Goal: Task Accomplishment & Management: Use online tool/utility

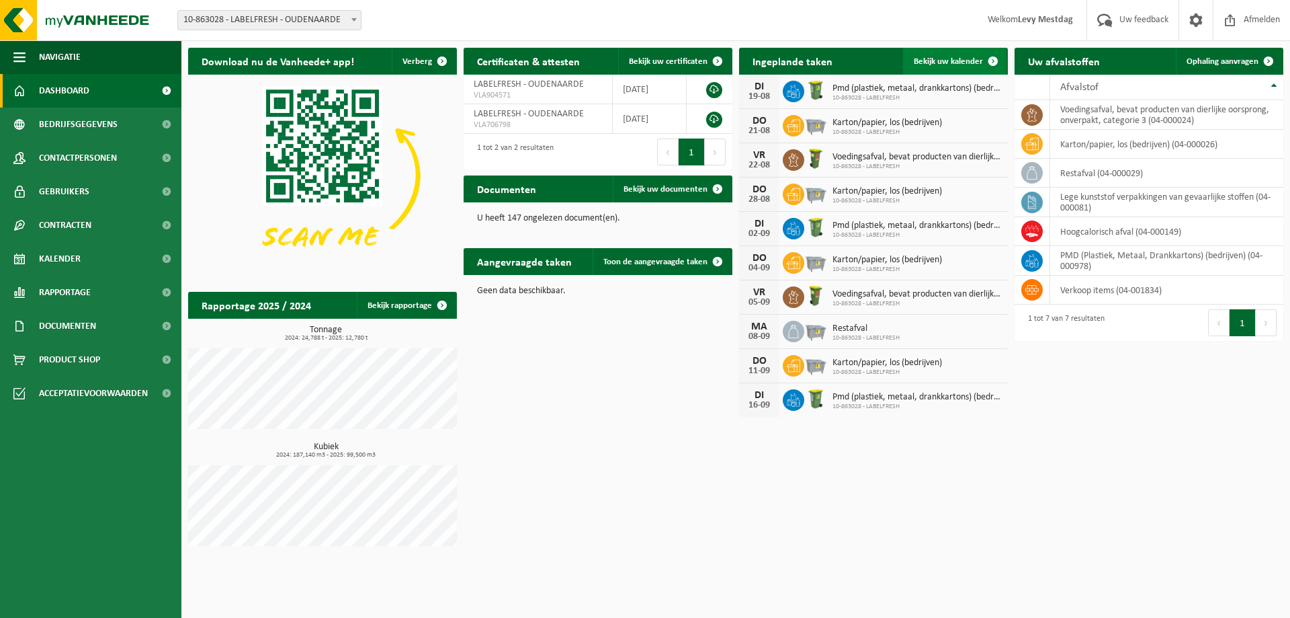
click at [985, 67] on span at bounding box center [993, 61] width 27 height 27
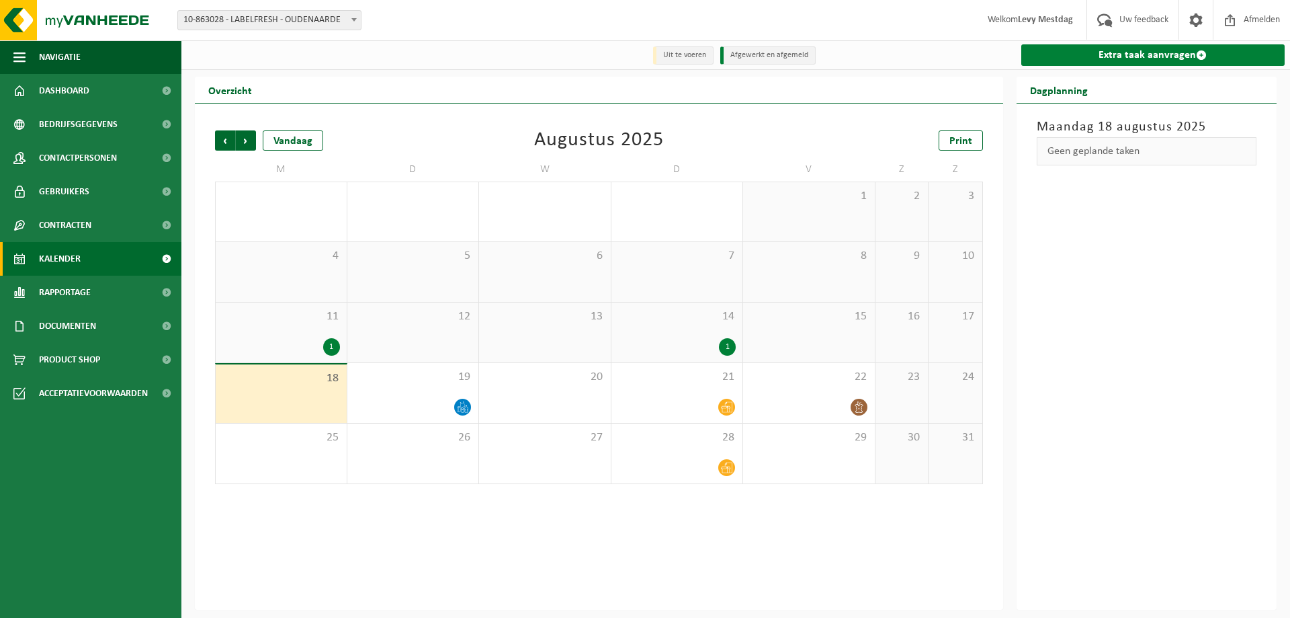
click at [1175, 54] on link "Extra taak aanvragen" at bounding box center [1153, 55] width 264 height 22
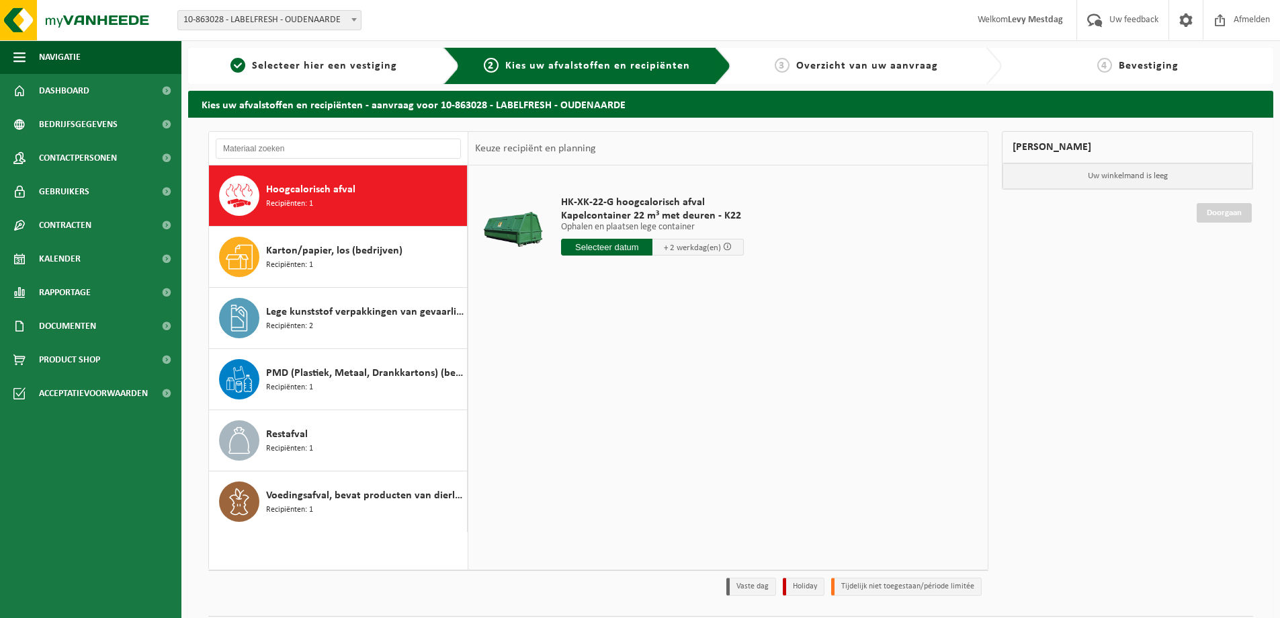
click at [366, 216] on div "Hoogcalorisch afval Recipiënten: 1" at bounding box center [338, 195] width 259 height 60
click at [620, 251] on input "text" at bounding box center [606, 247] width 91 height 17
click at [596, 386] on div "19" at bounding box center [597, 388] width 24 height 22
type input "Van 2025-08-19"
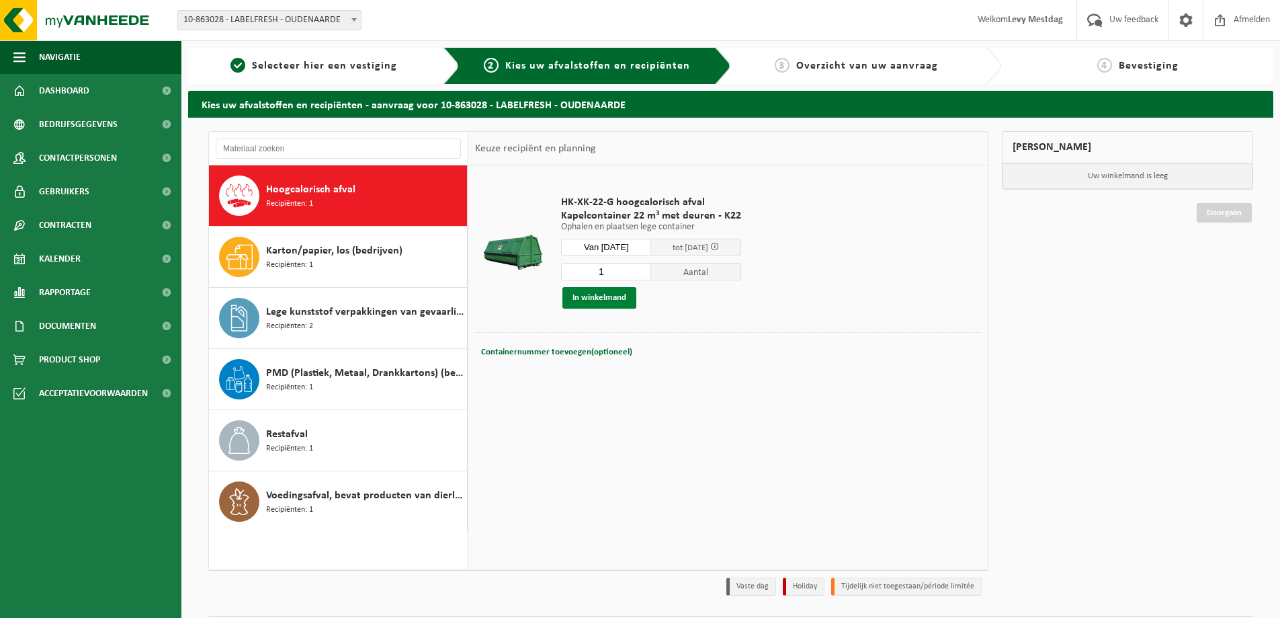
click at [607, 298] on button "In winkelmand" at bounding box center [599, 298] width 74 height 22
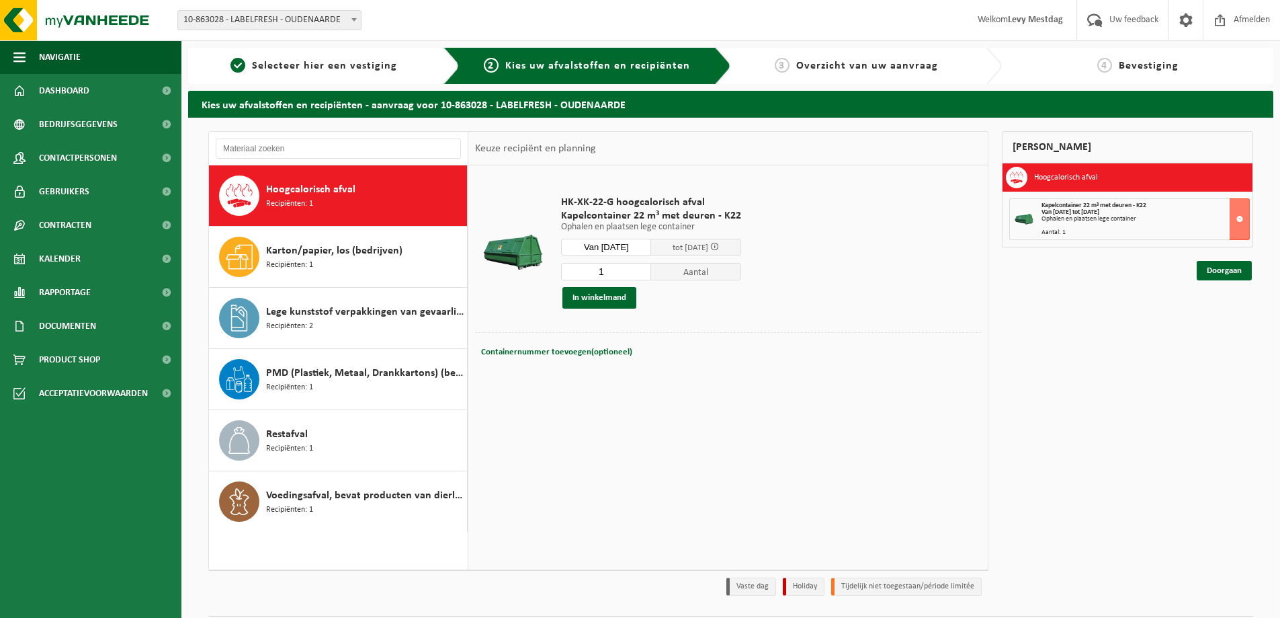
drag, startPoint x: 1042, startPoint y: 218, endPoint x: 1144, endPoint y: 218, distance: 102.1
click at [1144, 218] on div "Ophalen en plaatsen lege container" at bounding box center [1146, 219] width 208 height 7
click at [1226, 267] on link "Doorgaan" at bounding box center [1224, 270] width 55 height 19
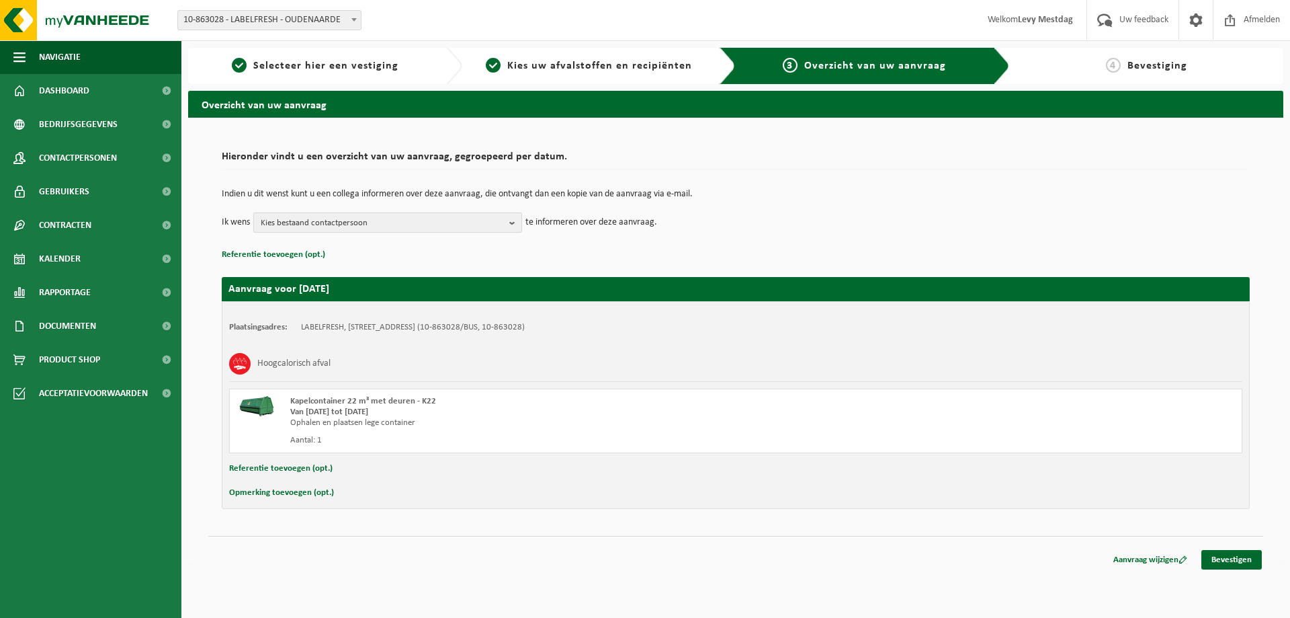
click at [431, 228] on span "Kies bestaand contactpersoon" at bounding box center [382, 223] width 243 height 20
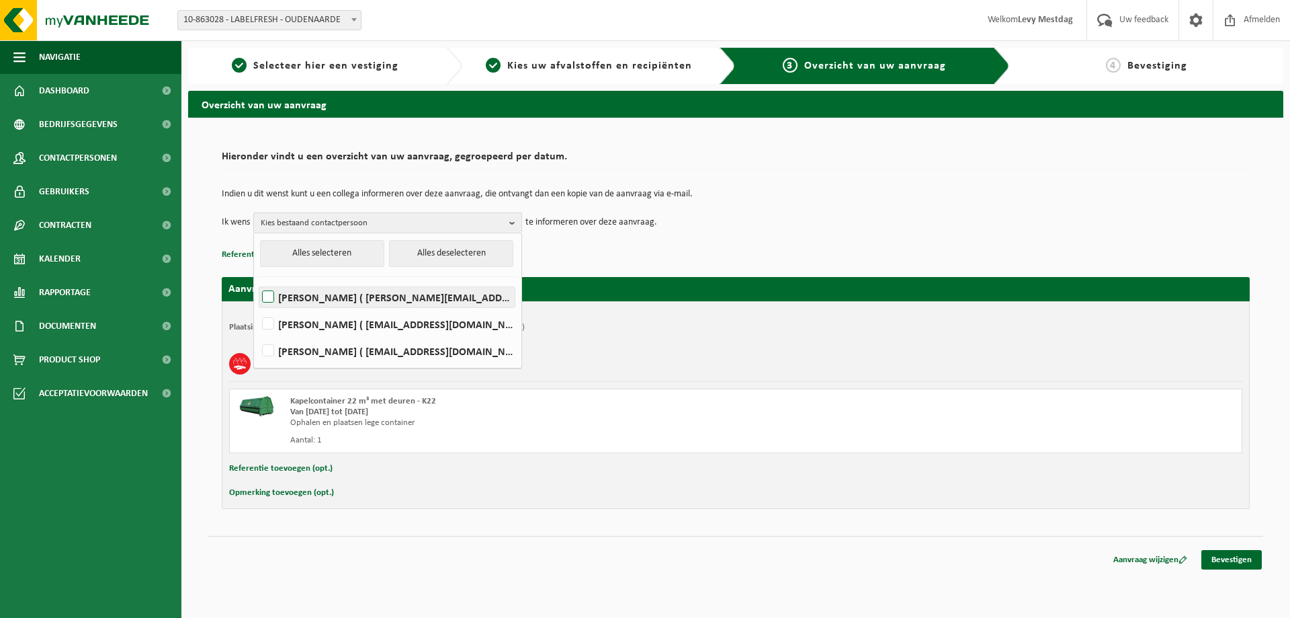
click at [272, 291] on label "Fabio De Coen ( fabio@labelfresh.eu )" at bounding box center [386, 297] width 255 height 20
click at [257, 280] on input "Fabio De Coen ( fabio@labelfresh.eu )" at bounding box center [257, 280] width 1 height 1
checkbox input "true"
click at [1027, 211] on td "Indien u dit wenst kunt u een collega informeren over deze aanvraag, die ontvan…" at bounding box center [736, 201] width 1028 height 23
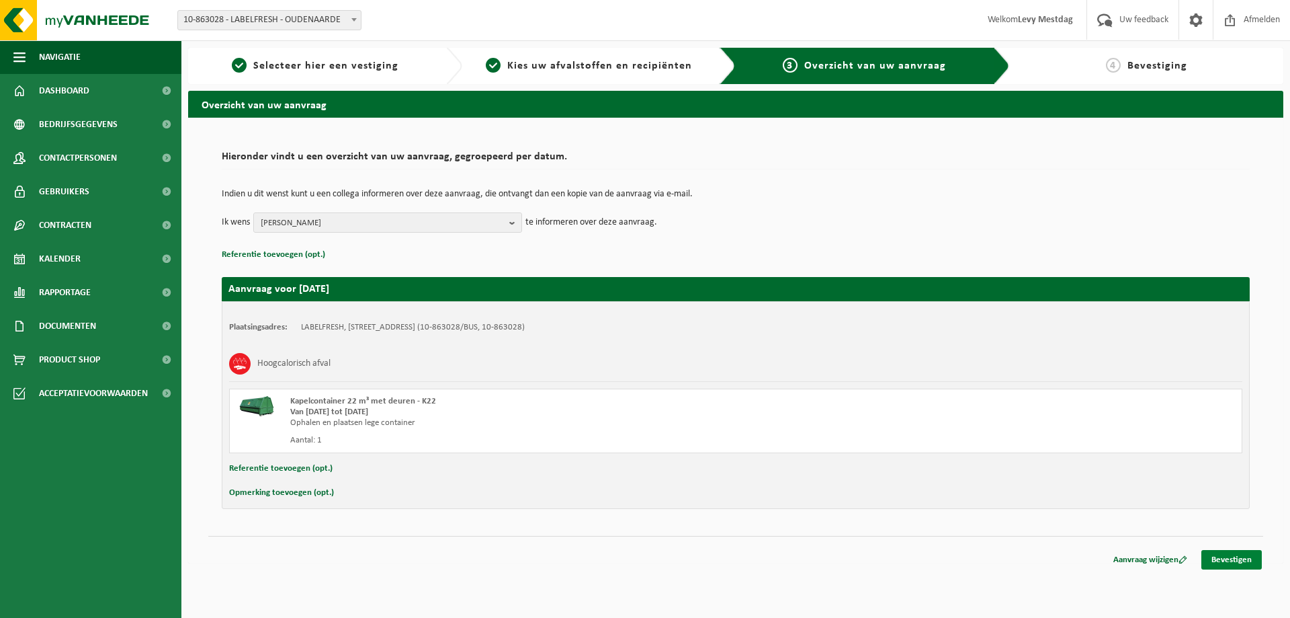
click at [1243, 560] on link "Bevestigen" at bounding box center [1232, 559] width 60 height 19
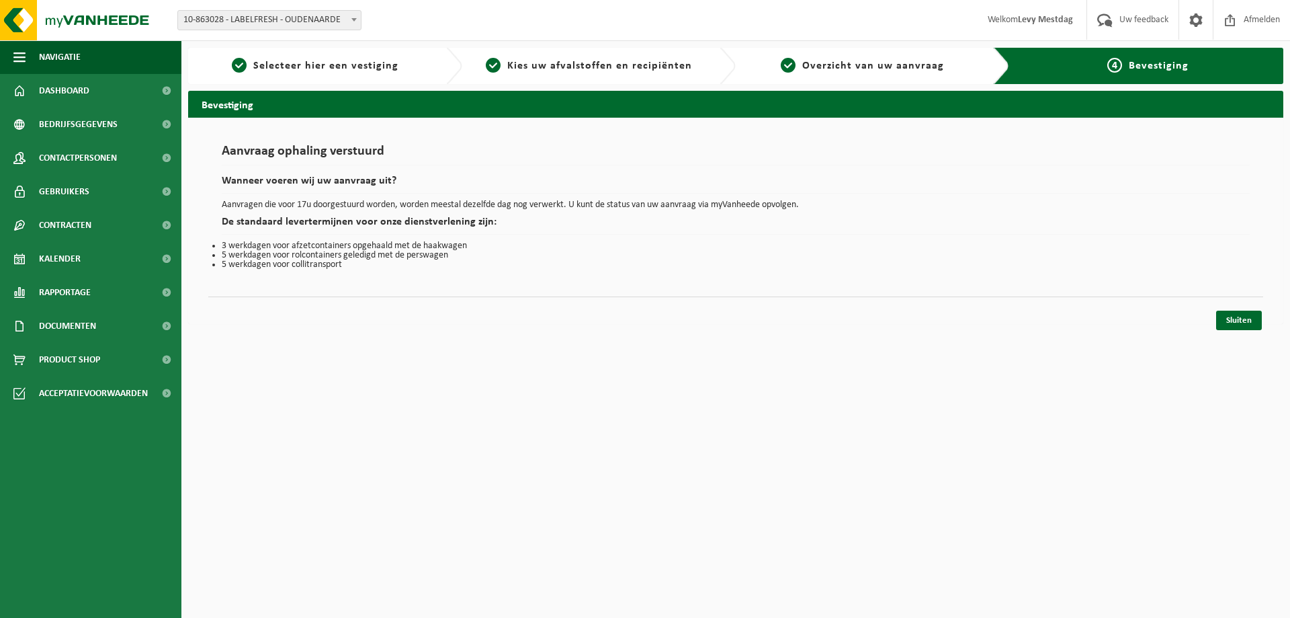
click at [322, 208] on p "Aanvragen die voor 17u doorgestuurd worden, worden meestal dezelfde dag nog ver…" at bounding box center [736, 204] width 1028 height 9
click at [1247, 322] on link "Sluiten" at bounding box center [1239, 319] width 46 height 19
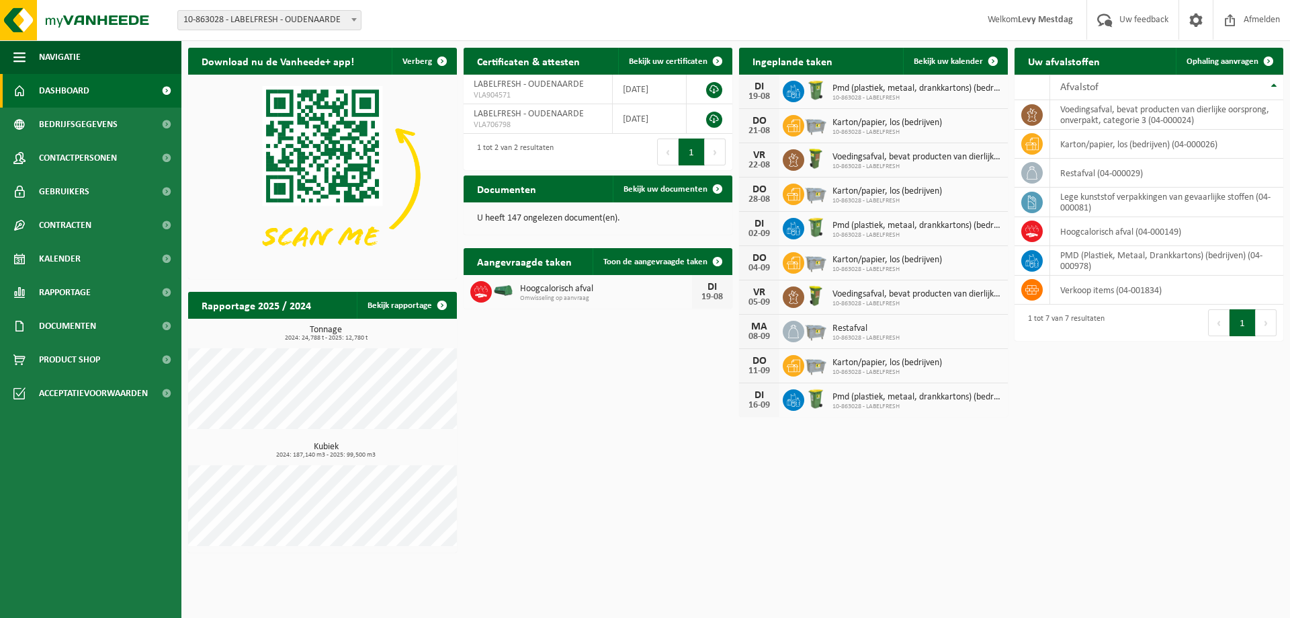
click at [636, 352] on div "Download nu de Vanheede+ app! Verberg Certificaten & attesten Bekijk uw certifi…" at bounding box center [736, 300] width 1102 height 518
